Goal: Task Accomplishment & Management: Use online tool/utility

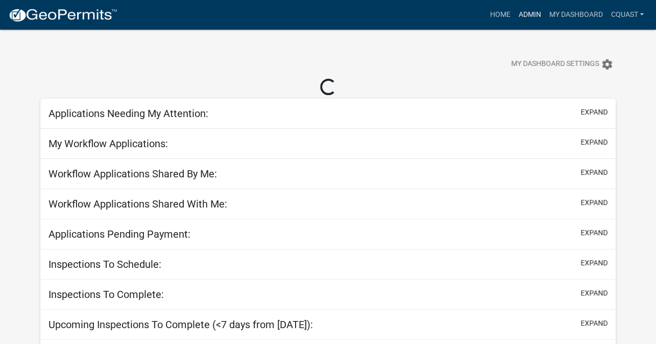
click at [530, 12] on link "Admin" at bounding box center [529, 14] width 31 height 19
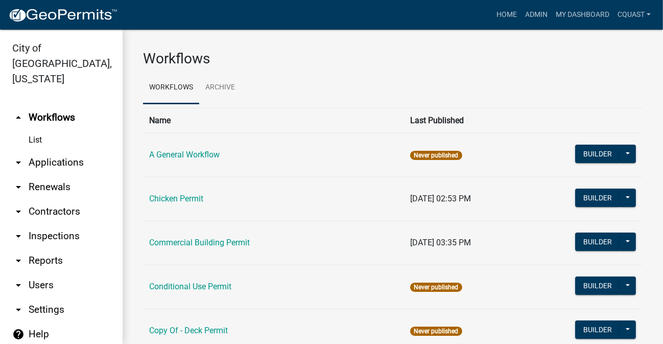
click at [69, 150] on link "arrow_drop_down Applications" at bounding box center [61, 162] width 123 height 25
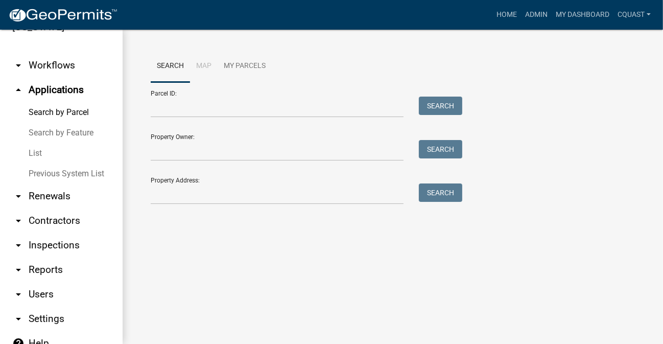
click at [51, 240] on link "arrow_drop_down Inspections" at bounding box center [61, 245] width 123 height 25
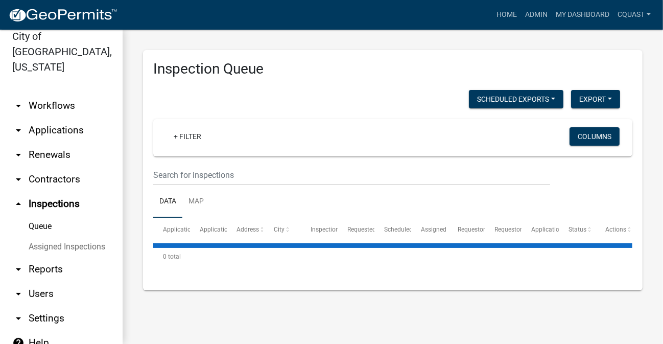
click at [51, 257] on link "arrow_drop_down Reports" at bounding box center [61, 269] width 123 height 25
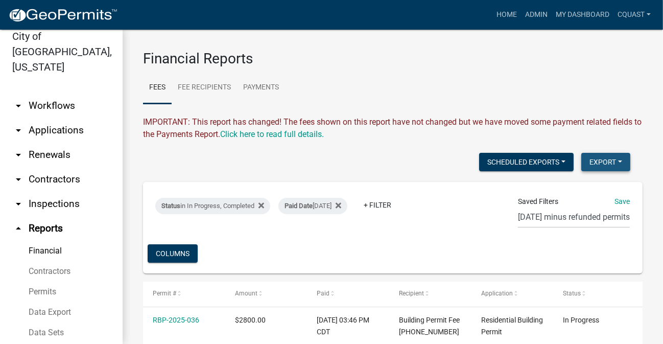
click at [616, 165] on button "Export" at bounding box center [605, 162] width 49 height 18
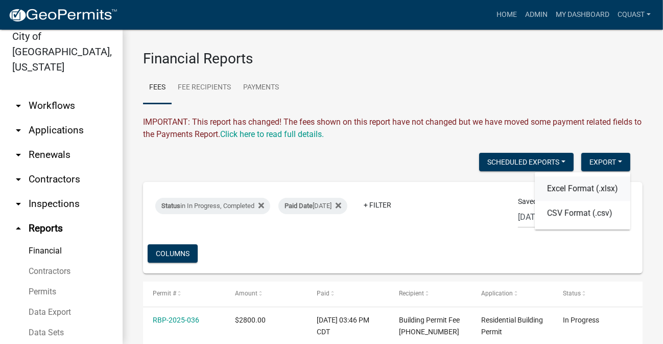
click at [585, 192] on button "Excel Format (.xlsx)" at bounding box center [582, 188] width 95 height 25
